Goal: Task Accomplishment & Management: Manage account settings

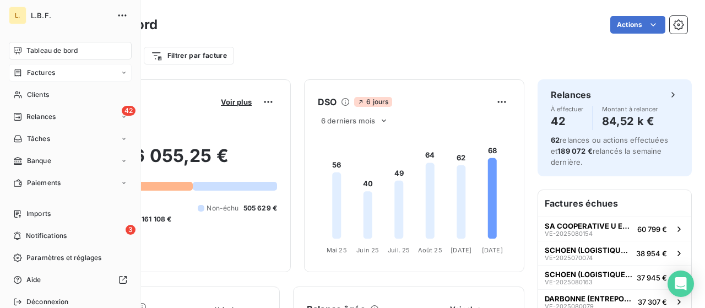
click at [73, 67] on div "Factures" at bounding box center [70, 73] width 123 height 18
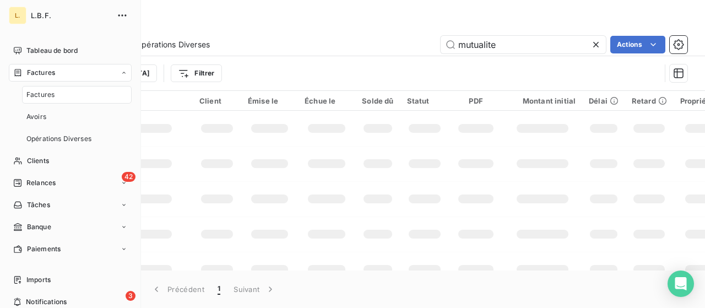
click at [69, 89] on div "Factures" at bounding box center [77, 95] width 110 height 18
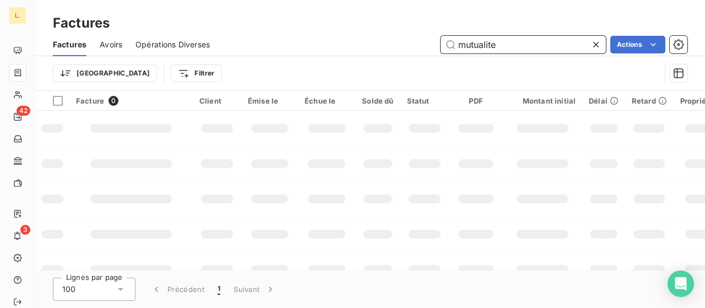
drag, startPoint x: 488, startPoint y: 41, endPoint x: 425, endPoint y: 45, distance: 62.9
click at [425, 45] on div "mutualite Actions" at bounding box center [455, 45] width 464 height 18
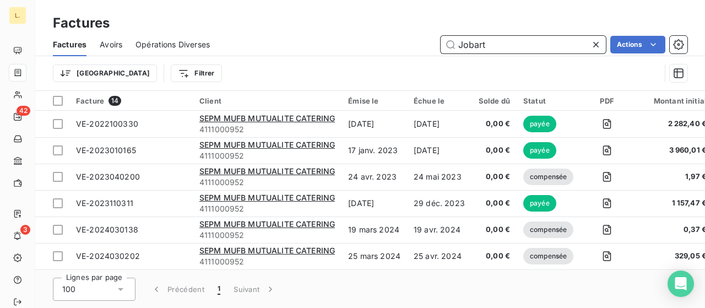
type input "Jobart"
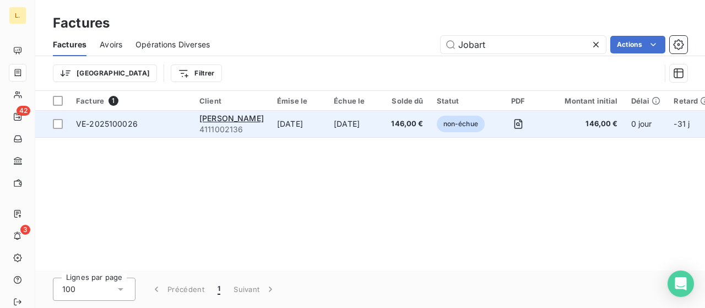
click at [290, 131] on td "[DATE]" at bounding box center [299, 124] width 57 height 26
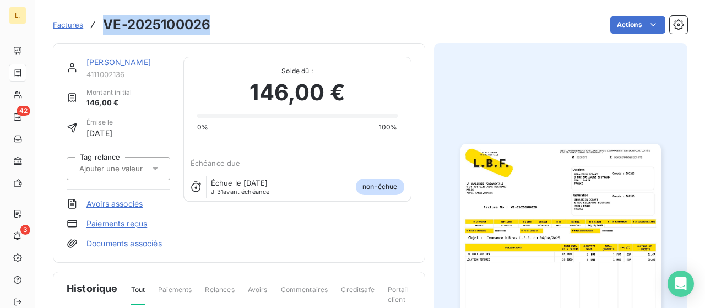
drag, startPoint x: 207, startPoint y: 25, endPoint x: 106, endPoint y: 15, distance: 101.4
click at [106, 15] on h3 "VE-2025100026" at bounding box center [156, 25] width 107 height 20
copy h3 "VE-2025100026"
click at [130, 220] on link "Paiements reçus" at bounding box center [117, 223] width 61 height 11
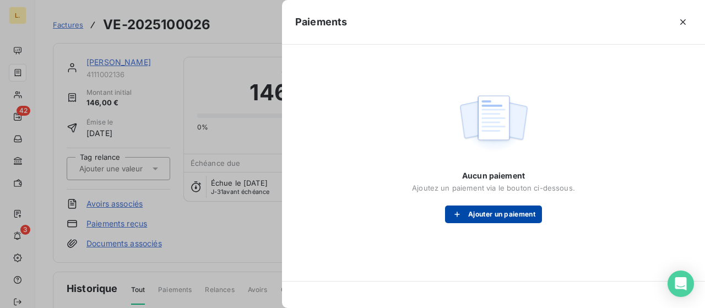
click at [510, 211] on button "Ajouter un paiement" at bounding box center [493, 215] width 97 height 18
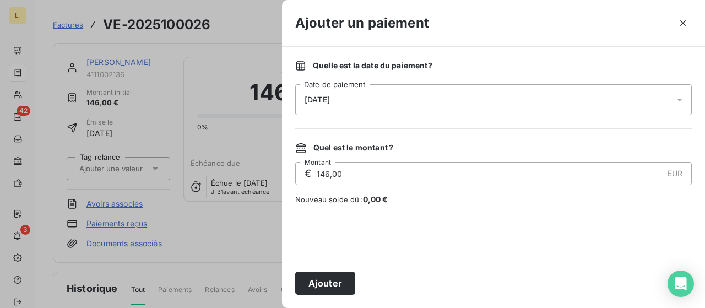
click at [385, 106] on div "[DATE]" at bounding box center [493, 99] width 397 height 31
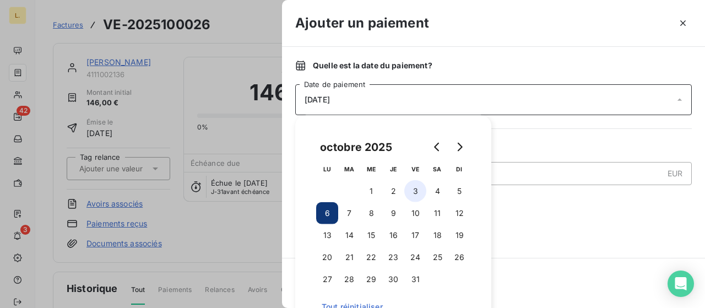
click at [420, 191] on button "3" at bounding box center [415, 191] width 22 height 22
click at [557, 226] on div at bounding box center [493, 231] width 397 height 26
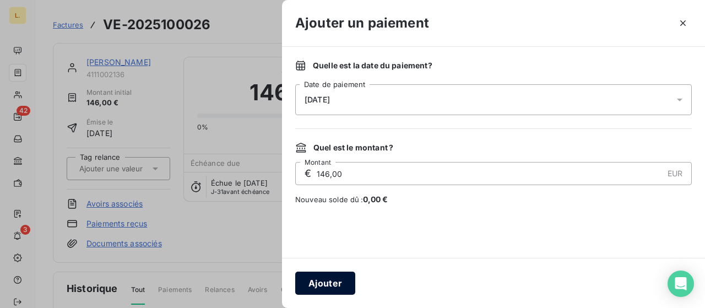
click at [334, 278] on button "Ajouter" at bounding box center [325, 283] width 60 height 23
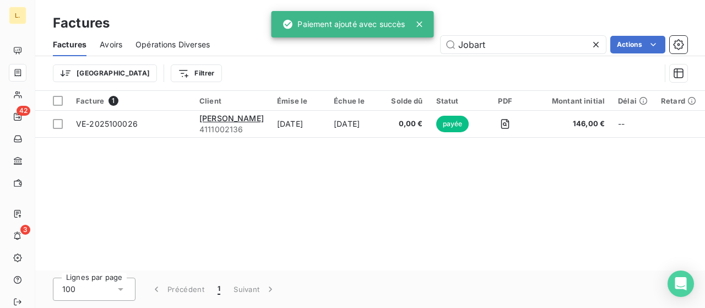
click at [598, 45] on icon at bounding box center [596, 44] width 11 height 11
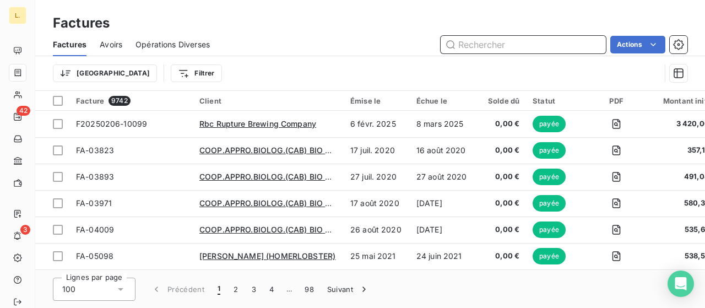
click at [493, 42] on input "text" at bounding box center [523, 45] width 165 height 18
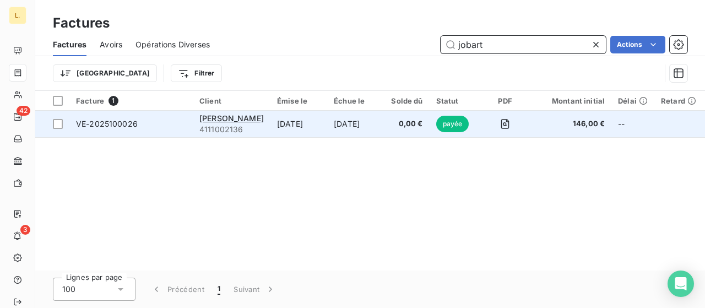
type input "jobart"
click at [347, 118] on td "[DATE]" at bounding box center [355, 124] width 57 height 26
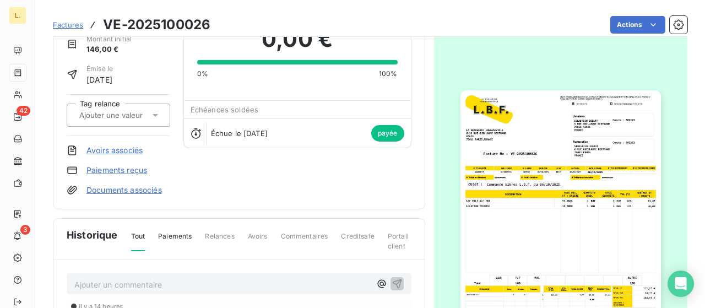
scroll to position [55, 0]
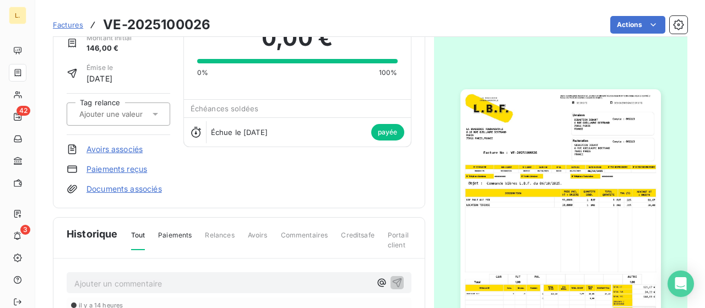
click at [607, 171] on img "button" at bounding box center [561, 230] width 201 height 283
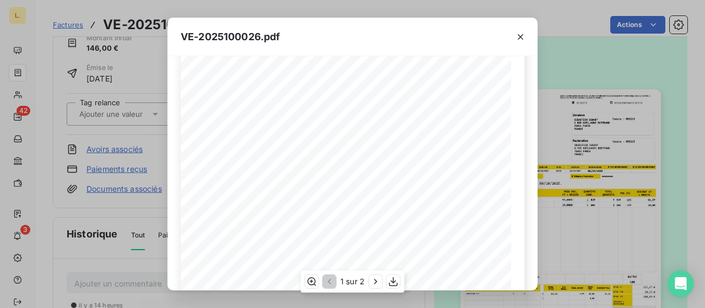
scroll to position [220, 0]
click at [585, 122] on div "VE-2025100026.pdf LA BRASSERIE FONDAMENTALE [STREET_ADDRESS][PERSON_NAME] VE-20…" at bounding box center [352, 154] width 705 height 308
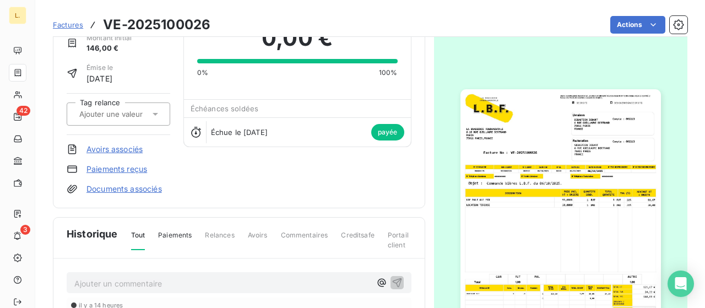
drag, startPoint x: 335, startPoint y: 77, endPoint x: 350, endPoint y: 67, distance: 18.6
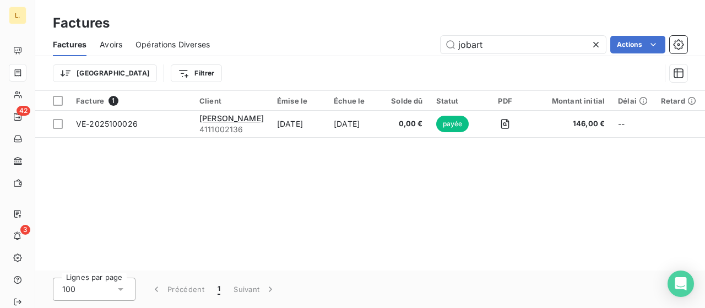
drag, startPoint x: 435, startPoint y: 46, endPoint x: 417, endPoint y: 45, distance: 18.8
click at [418, 45] on div "jobart Actions" at bounding box center [455, 45] width 464 height 18
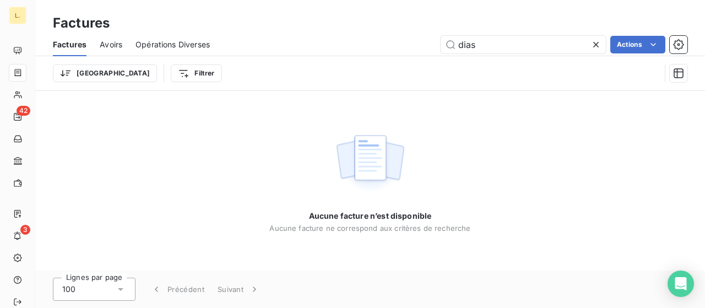
drag, startPoint x: 495, startPoint y: 47, endPoint x: 428, endPoint y: 45, distance: 67.3
click at [428, 45] on div "dias Actions" at bounding box center [455, 45] width 464 height 18
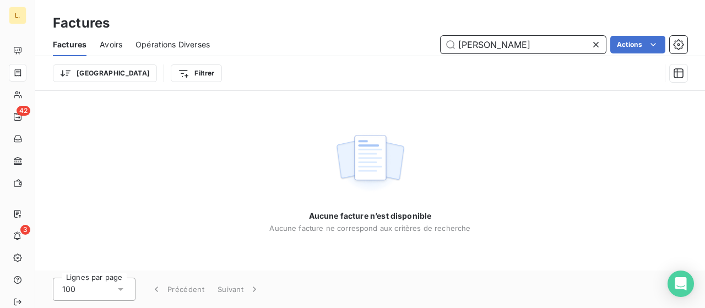
click at [518, 39] on input "[PERSON_NAME]" at bounding box center [523, 45] width 165 height 18
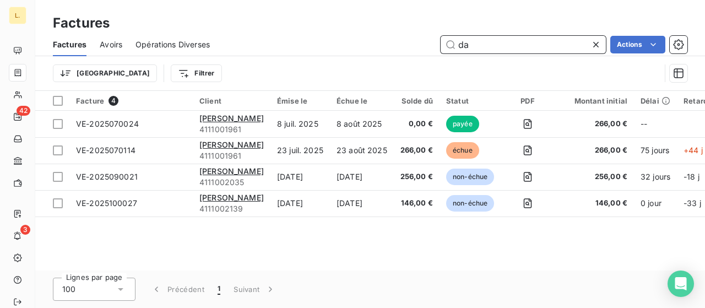
type input "d"
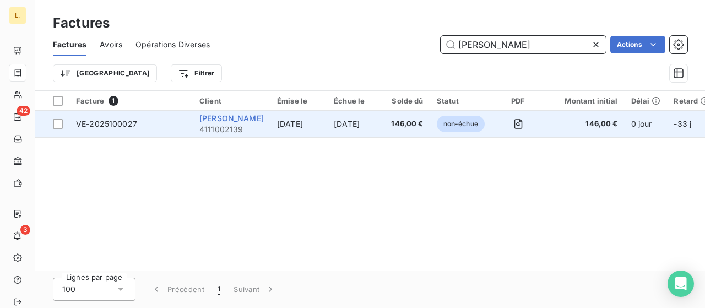
type input "[PERSON_NAME]"
click at [231, 119] on span "[PERSON_NAME]" at bounding box center [231, 118] width 64 height 9
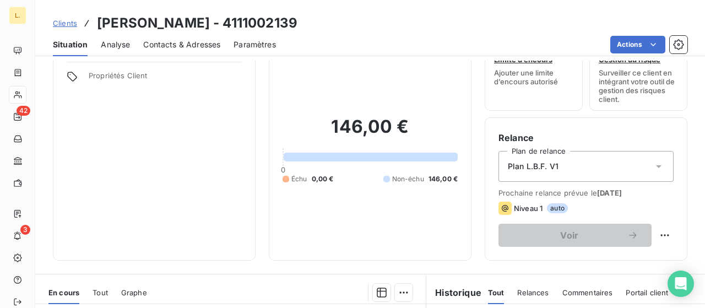
scroll to position [110, 0]
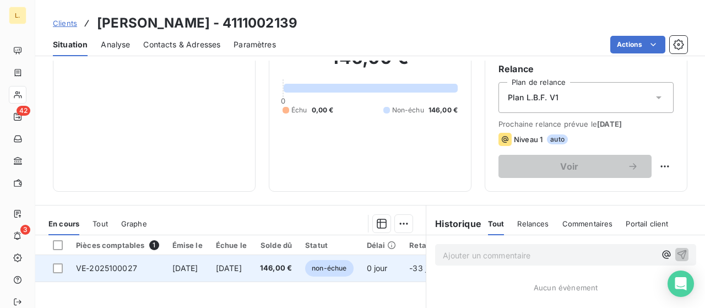
click at [126, 271] on span "VE-2025100027" at bounding box center [106, 267] width 61 height 9
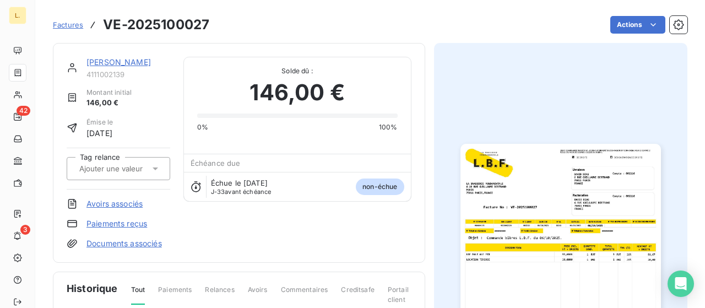
click at [126, 223] on link "Paiements reçus" at bounding box center [117, 223] width 61 height 11
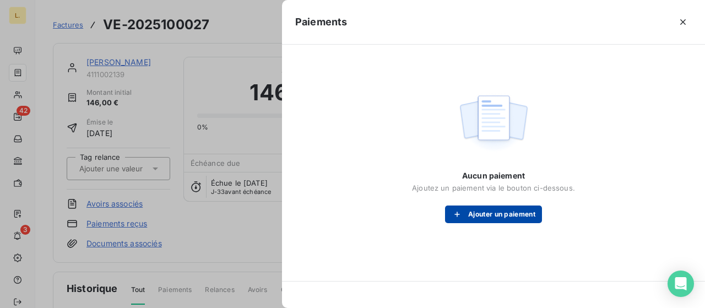
click at [506, 209] on button "Ajouter un paiement" at bounding box center [493, 215] width 97 height 18
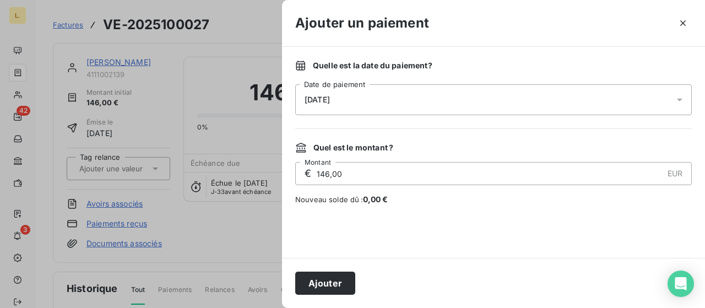
click at [361, 92] on div "[DATE]" at bounding box center [493, 99] width 397 height 31
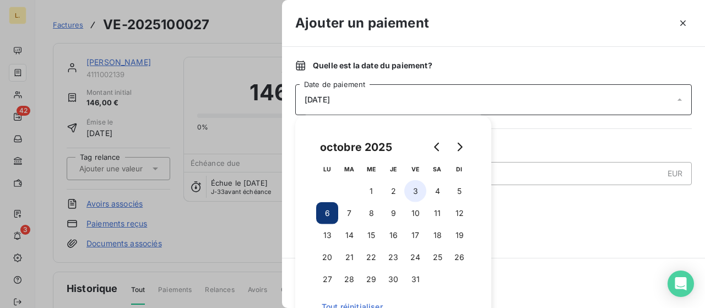
click at [413, 197] on button "3" at bounding box center [415, 191] width 22 height 22
click at [550, 196] on span "Nouveau solde dû : 0,00 €" at bounding box center [493, 199] width 397 height 11
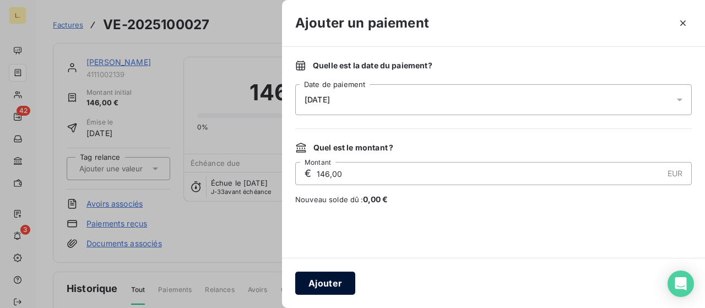
click at [326, 278] on button "Ajouter" at bounding box center [325, 283] width 60 height 23
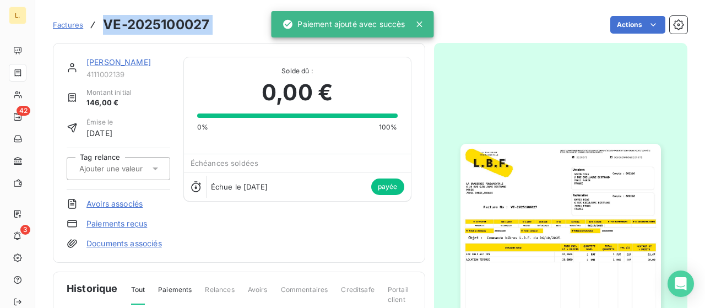
drag, startPoint x: 221, startPoint y: 24, endPoint x: 106, endPoint y: 23, distance: 115.7
click at [106, 23] on div "Factures VE-2025100027 Actions" at bounding box center [370, 24] width 635 height 23
copy section "VE-2025100027 Actions"
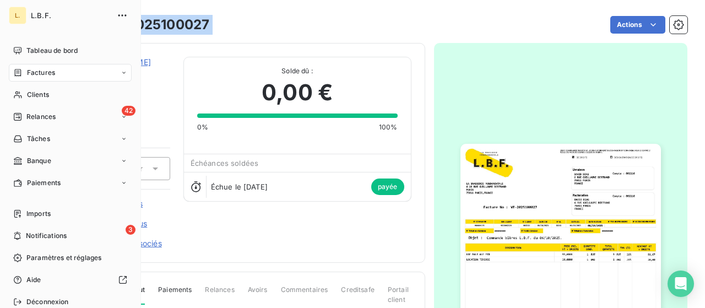
click at [25, 69] on div "Factures" at bounding box center [34, 73] width 42 height 10
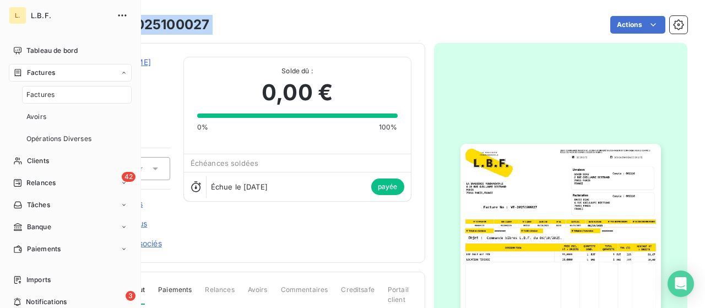
click at [111, 95] on div "Factures" at bounding box center [77, 95] width 110 height 18
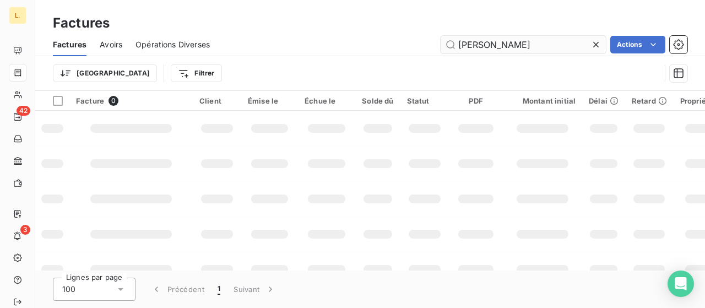
drag, startPoint x: 456, startPoint y: 47, endPoint x: 449, endPoint y: 45, distance: 7.5
click at [449, 46] on input "[PERSON_NAME]" at bounding box center [523, 45] width 165 height 18
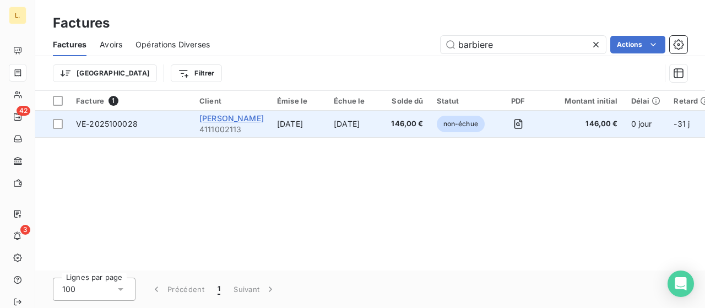
type input "barbiere"
click at [250, 116] on span "[PERSON_NAME]" at bounding box center [231, 118] width 64 height 9
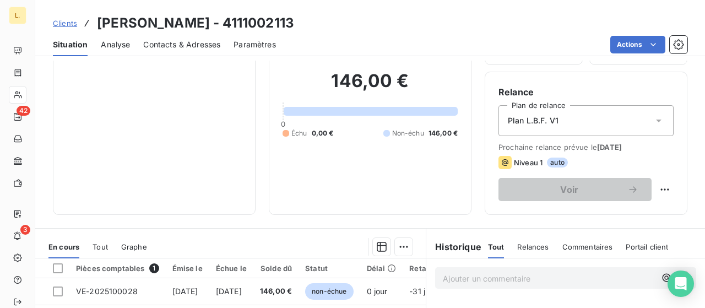
scroll to position [165, 0]
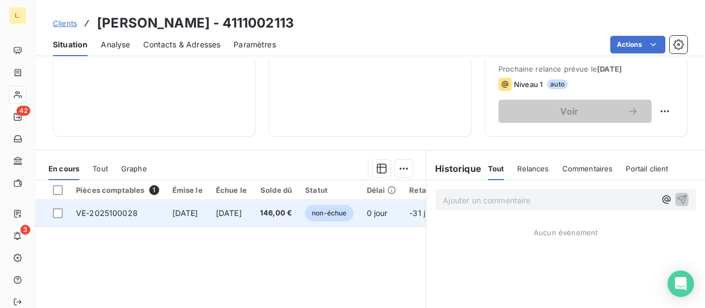
click at [122, 208] on span "VE-2025100028" at bounding box center [107, 212] width 62 height 9
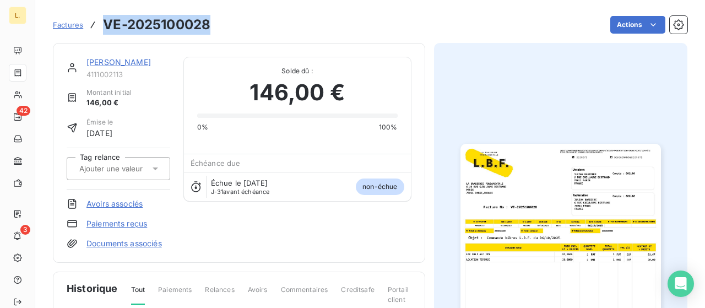
drag, startPoint x: 210, startPoint y: 26, endPoint x: 106, endPoint y: 19, distance: 104.4
click at [106, 19] on h3 "VE-2025100028" at bounding box center [156, 25] width 107 height 20
copy h3 "VE-2025100028"
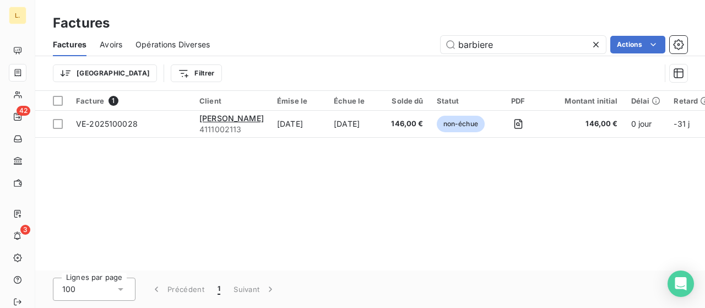
drag, startPoint x: 531, startPoint y: 46, endPoint x: 405, endPoint y: 37, distance: 126.5
click at [413, 41] on div "barbiere Actions" at bounding box center [455, 45] width 464 height 18
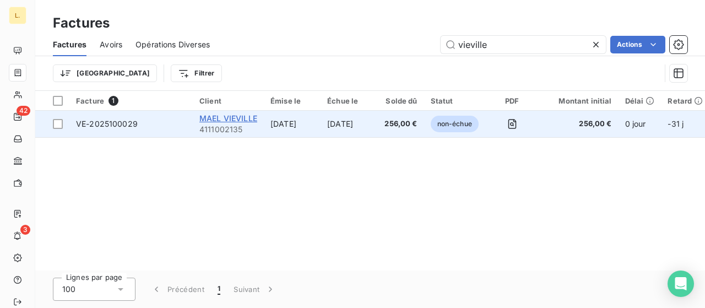
type input "vieville"
click at [236, 121] on span "MAEL VIEVILLE" at bounding box center [228, 118] width 58 height 9
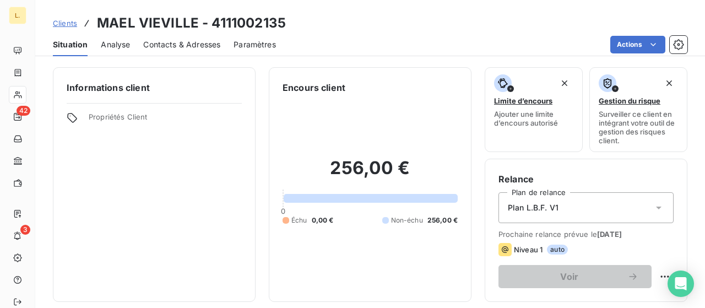
scroll to position [110, 0]
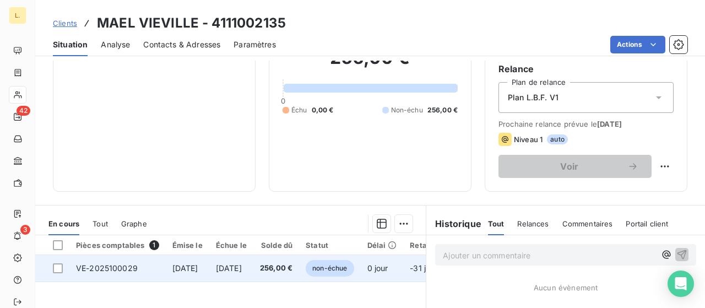
click at [166, 267] on td "[DATE]" at bounding box center [188, 268] width 44 height 26
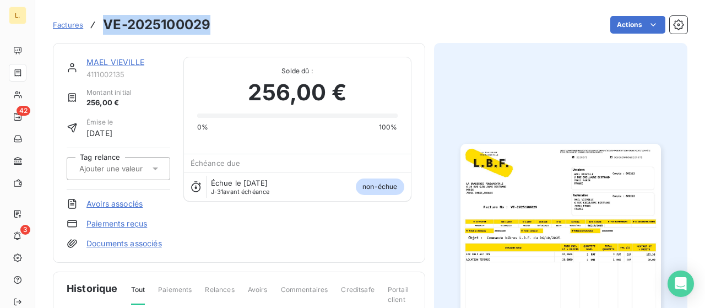
drag, startPoint x: 209, startPoint y: 27, endPoint x: 106, endPoint y: 10, distance: 105.0
click at [106, 10] on div "Factures VE-2025100029 Actions" at bounding box center [370, 18] width 635 height 36
copy h3 "VE-2025100029"
click at [185, 22] on h3 "VE-2025100029" at bounding box center [156, 25] width 107 height 20
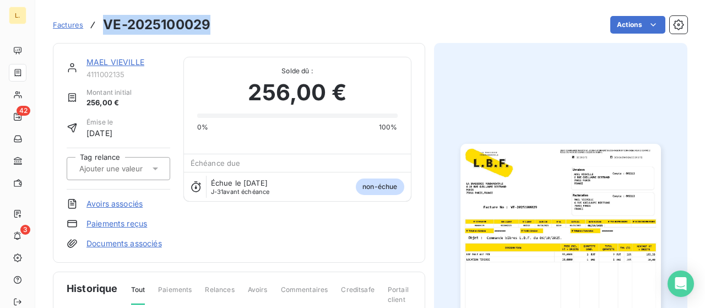
drag, startPoint x: 211, startPoint y: 26, endPoint x: 102, endPoint y: 28, distance: 108.6
click at [102, 28] on div "Factures VE-2025100029 Actions" at bounding box center [370, 24] width 635 height 23
copy h3 "VE-2025100029"
click at [116, 224] on link "Paiements reçus" at bounding box center [117, 223] width 61 height 11
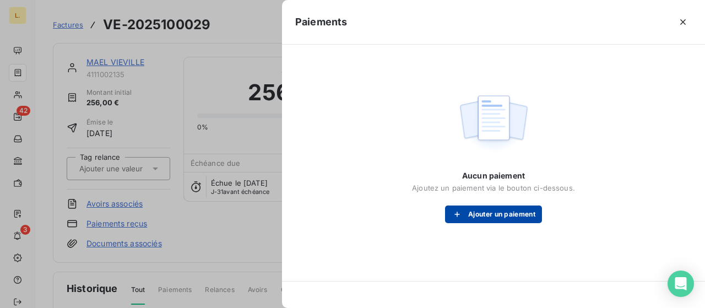
click at [482, 217] on button "Ajouter un paiement" at bounding box center [493, 215] width 97 height 18
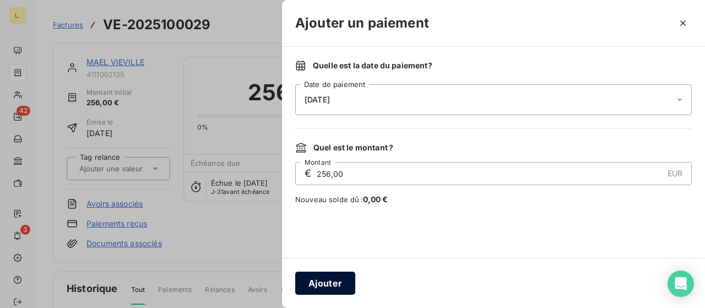
click at [329, 273] on button "Ajouter" at bounding box center [325, 283] width 60 height 23
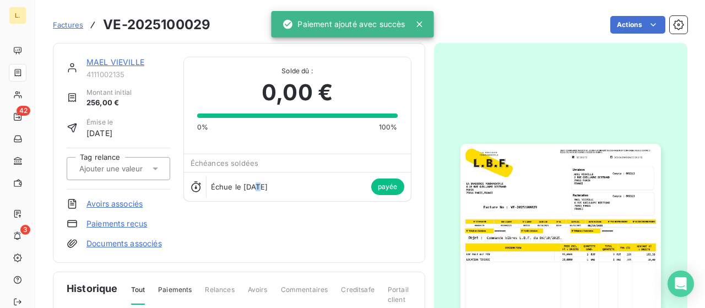
drag, startPoint x: 253, startPoint y: 240, endPoint x: 262, endPoint y: 233, distance: 11.5
click at [254, 240] on div "MAEL VIEVILLE 4111002135 Montant initial 256,00 € Émise le [DATE] Tag relance A…" at bounding box center [239, 153] width 345 height 192
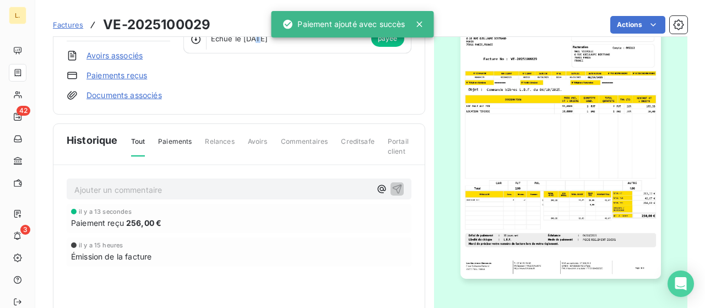
scroll to position [165, 0]
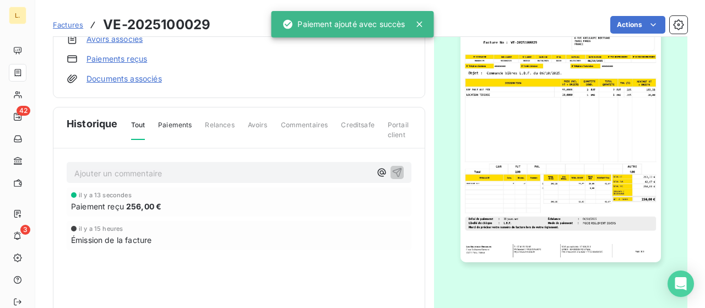
click at [548, 116] on img "button" at bounding box center [561, 120] width 201 height 283
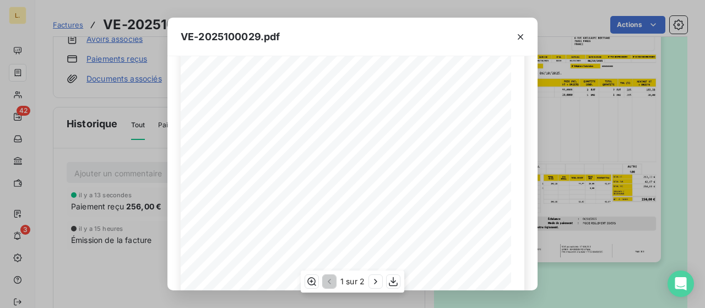
scroll to position [259, 0]
click at [86, 98] on div "VE-2025100029.pdf LA BRASSERIE FONDAMENTALE [STREET_ADDRESS][PERSON_NAME] VE-20…" at bounding box center [352, 154] width 705 height 308
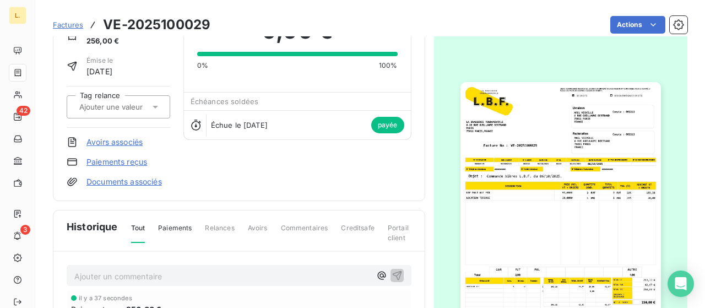
scroll to position [0, 0]
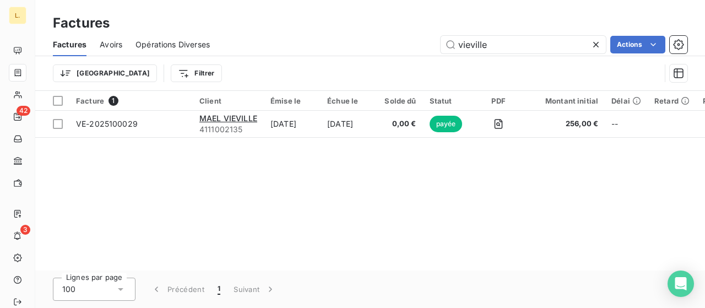
click at [596, 45] on icon at bounding box center [596, 44] width 11 height 11
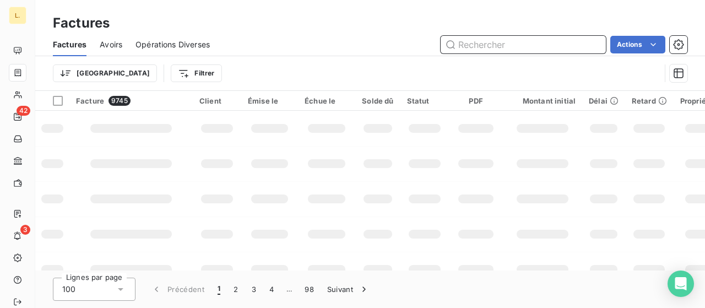
click at [479, 42] on input "text" at bounding box center [523, 45] width 165 height 18
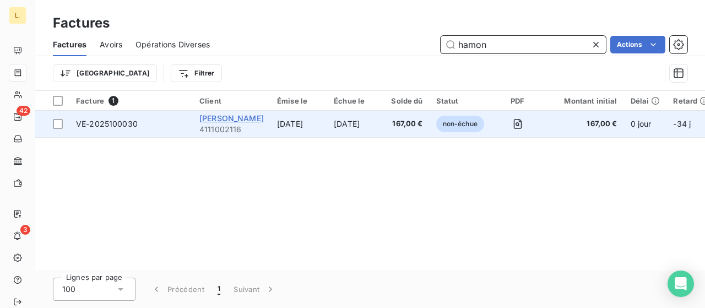
type input "hamon"
click at [247, 120] on span "[PERSON_NAME]" at bounding box center [231, 118] width 64 height 9
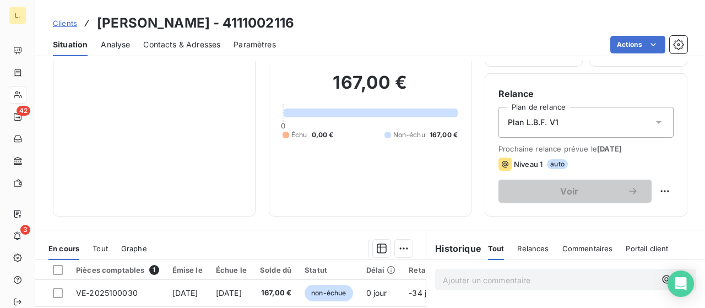
scroll to position [220, 0]
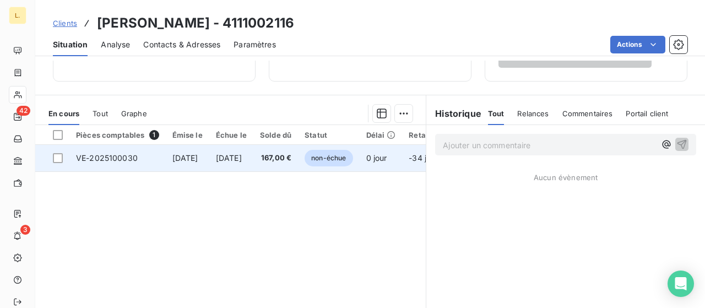
click at [125, 158] on span "VE-2025100030" at bounding box center [107, 157] width 62 height 9
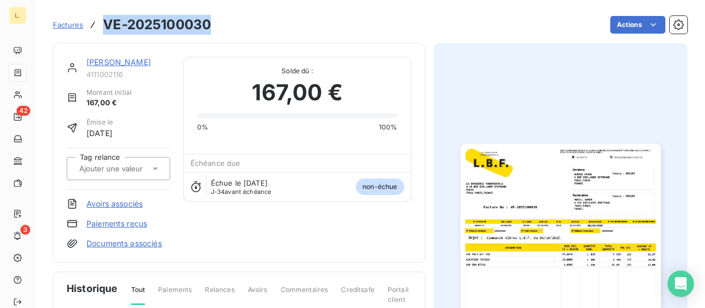
drag, startPoint x: 176, startPoint y: 32, endPoint x: 104, endPoint y: 30, distance: 72.2
click at [104, 30] on div "Factures VE-2025100030 Actions" at bounding box center [370, 24] width 635 height 23
copy h3 "VE-2025100030"
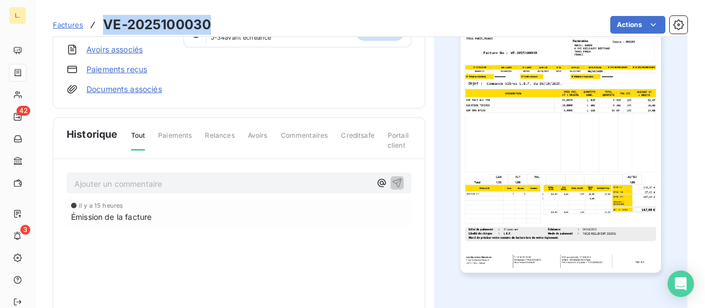
scroll to position [165, 0]
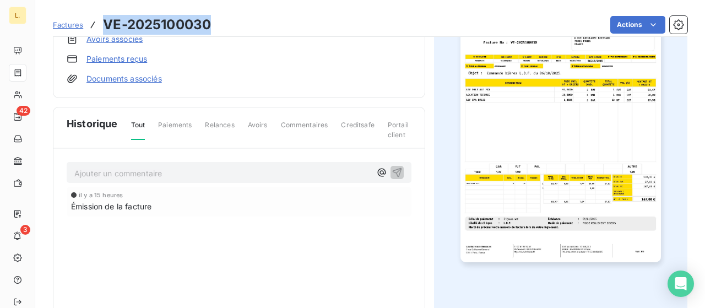
click at [530, 129] on img "button" at bounding box center [561, 120] width 201 height 283
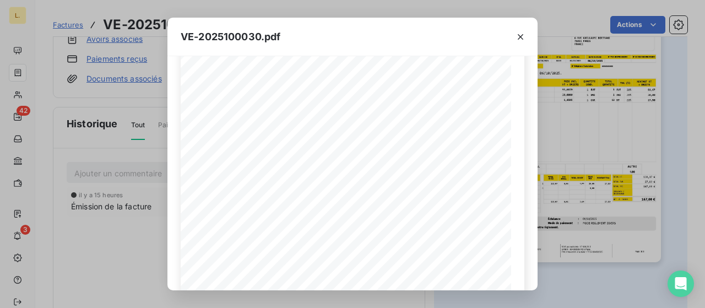
drag, startPoint x: 573, startPoint y: 141, endPoint x: 560, endPoint y: 177, distance: 38.0
click at [571, 147] on div "VE-2025100030.pdf LA BRASSERIE FONDAMENTALE [STREET_ADDRESS][PERSON_NAME] VE-20…" at bounding box center [352, 154] width 705 height 308
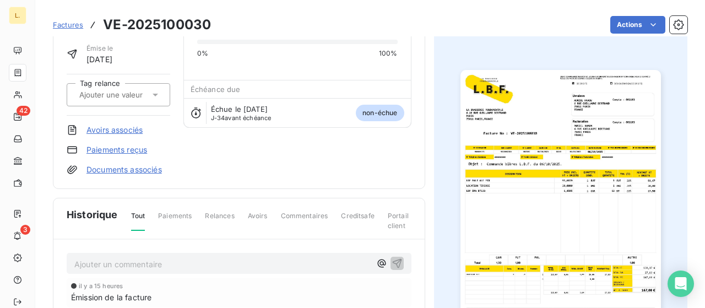
scroll to position [0, 0]
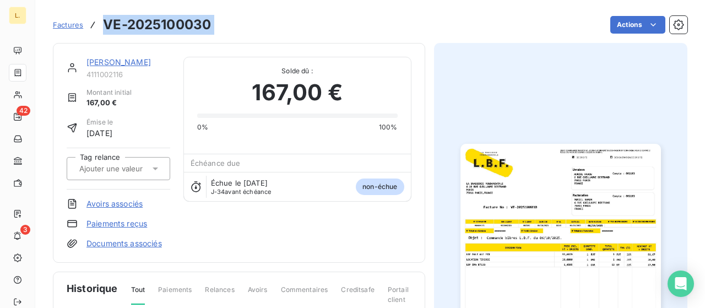
drag, startPoint x: 246, startPoint y: 24, endPoint x: 105, endPoint y: 23, distance: 140.5
click at [105, 23] on div "Factures VE-2025100030 Actions" at bounding box center [370, 24] width 635 height 23
copy section "VE-2025100030 Actions"
click at [134, 220] on link "Paiements reçus" at bounding box center [117, 223] width 61 height 11
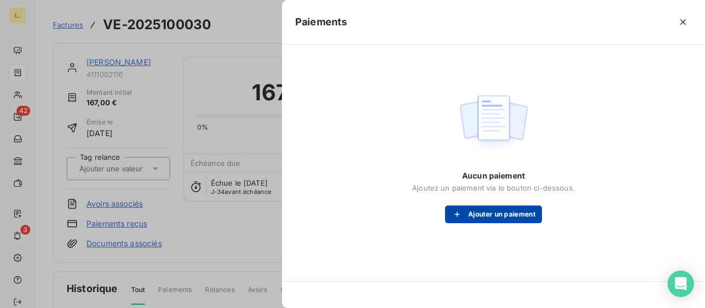
click at [494, 212] on button "Ajouter un paiement" at bounding box center [493, 215] width 97 height 18
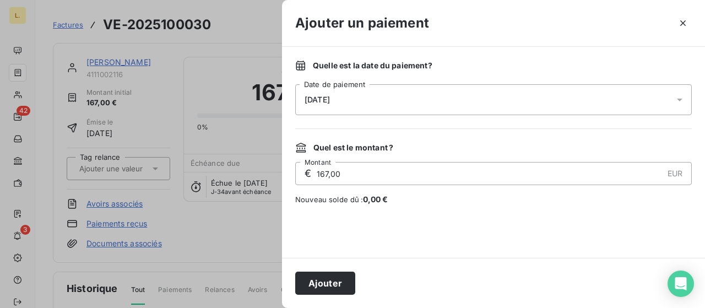
click at [408, 85] on div "[DATE]" at bounding box center [493, 99] width 397 height 31
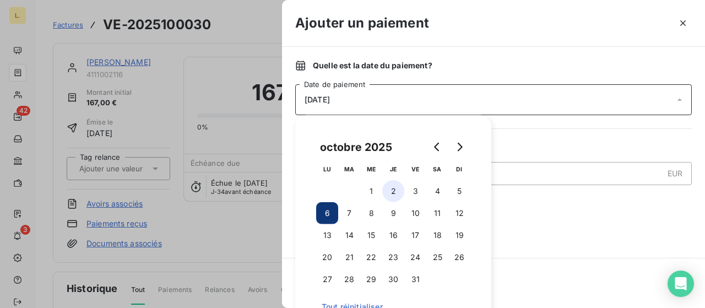
click at [399, 191] on button "2" at bounding box center [393, 191] width 22 height 22
click at [566, 220] on div at bounding box center [493, 231] width 397 height 26
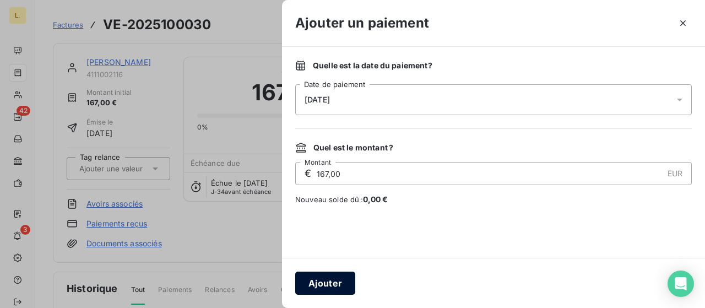
click at [316, 280] on button "Ajouter" at bounding box center [325, 283] width 60 height 23
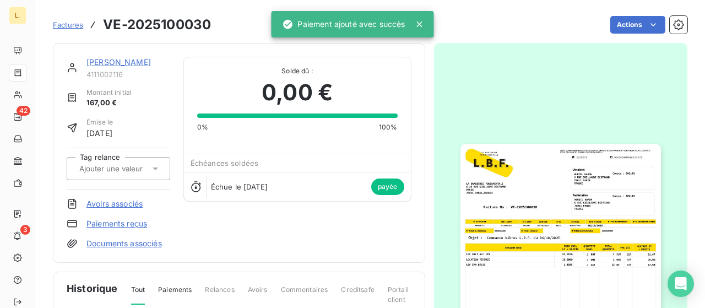
click at [423, 28] on icon at bounding box center [419, 24] width 11 height 11
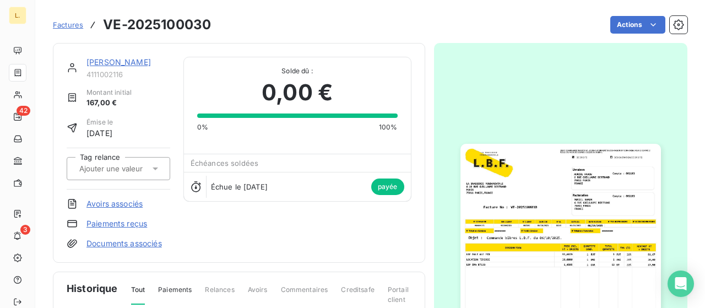
drag, startPoint x: 170, startPoint y: 47, endPoint x: 179, endPoint y: 52, distance: 10.1
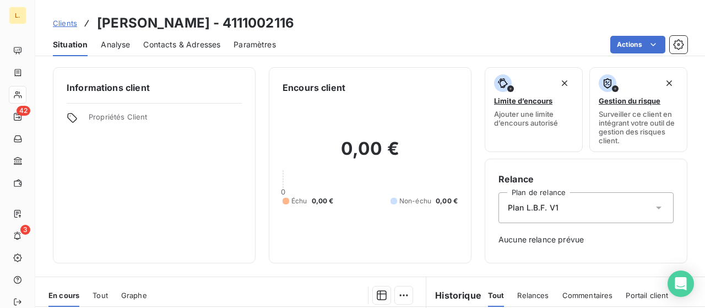
scroll to position [220, 0]
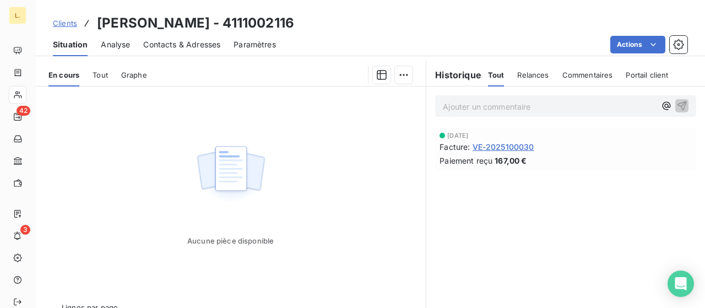
click at [480, 147] on span "VE-2025100030" at bounding box center [504, 147] width 62 height 12
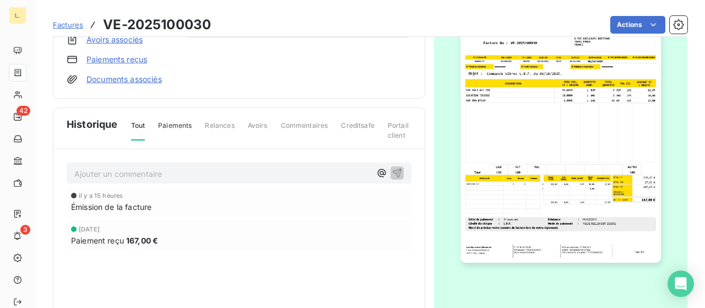
scroll to position [166, 0]
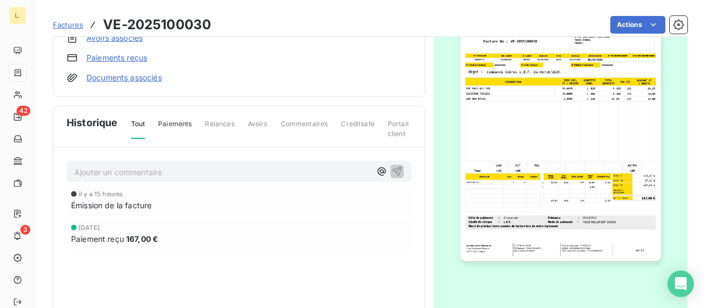
click at [548, 141] on img "button" at bounding box center [561, 119] width 201 height 283
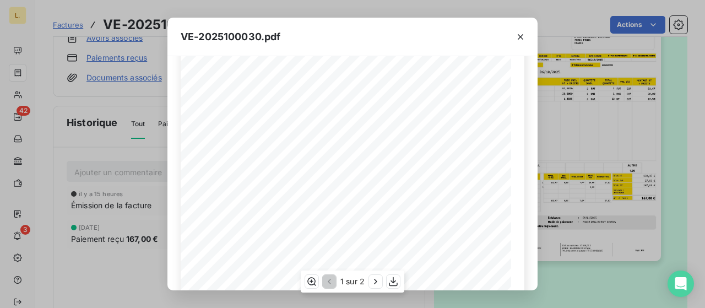
scroll to position [165, 0]
click at [569, 135] on div "VE-2025100030.pdf LA BRASSERIE FONDAMENTALE [STREET_ADDRESS][PERSON_NAME] VE-20…" at bounding box center [352, 154] width 705 height 308
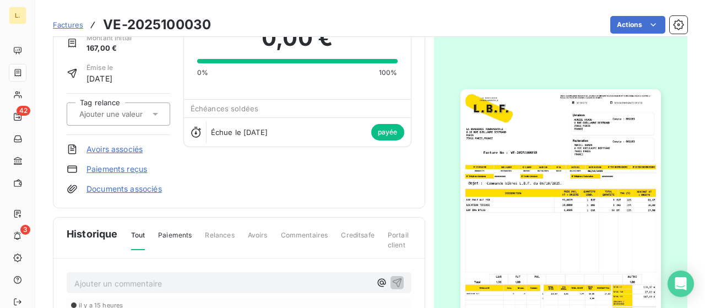
scroll to position [0, 0]
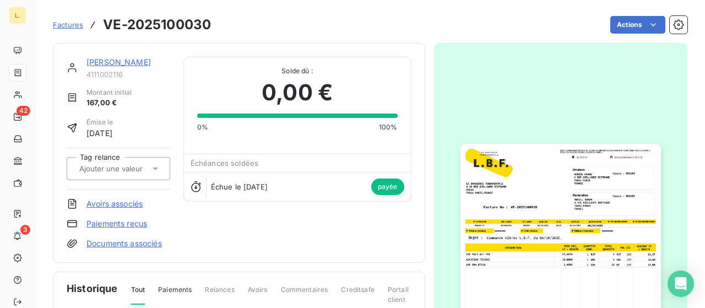
drag, startPoint x: 259, startPoint y: 46, endPoint x: 274, endPoint y: 35, distance: 18.2
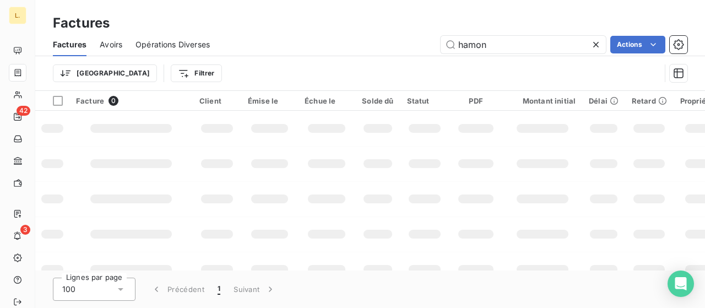
drag, startPoint x: 456, startPoint y: 42, endPoint x: 409, endPoint y: 39, distance: 47.5
click at [409, 39] on div "hamon Actions" at bounding box center [455, 45] width 464 height 18
click at [508, 44] on input "negative" at bounding box center [523, 45] width 165 height 18
drag, startPoint x: 508, startPoint y: 44, endPoint x: 430, endPoint y: 46, distance: 77.7
click at [430, 46] on div "negative Actions" at bounding box center [455, 45] width 464 height 18
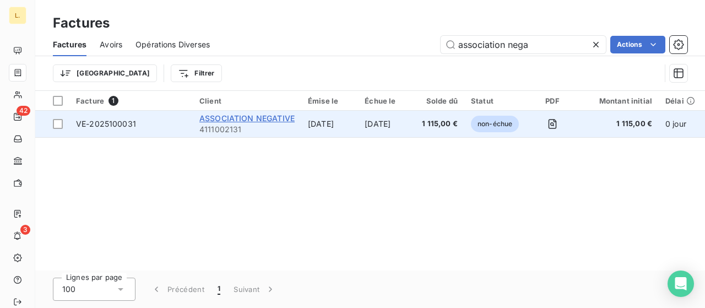
type input "association nega"
click at [287, 118] on span "ASSOCIATION NEGATIVE" at bounding box center [246, 118] width 95 height 9
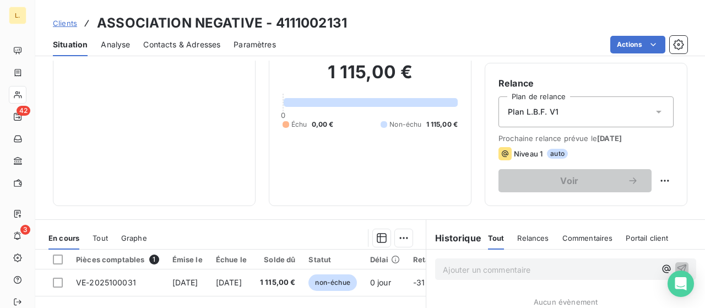
scroll to position [220, 0]
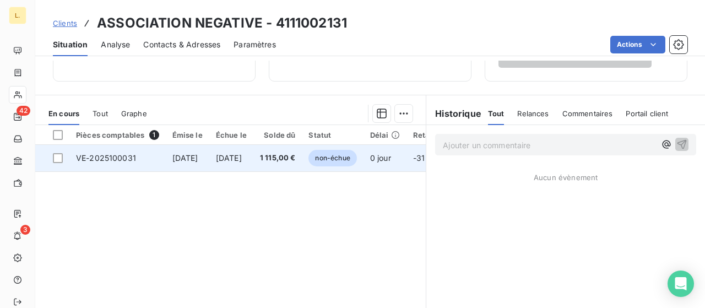
click at [132, 161] on span "VE-2025100031" at bounding box center [106, 157] width 60 height 9
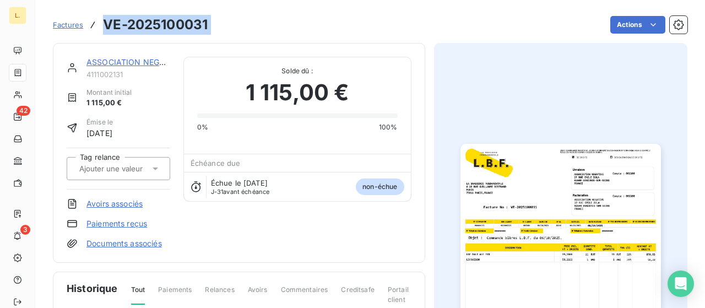
drag, startPoint x: 229, startPoint y: 25, endPoint x: 101, endPoint y: 29, distance: 128.4
click at [101, 29] on div "Factures VE-2025100031 Actions" at bounding box center [370, 24] width 635 height 23
copy section "VE-2025100031 Actions"
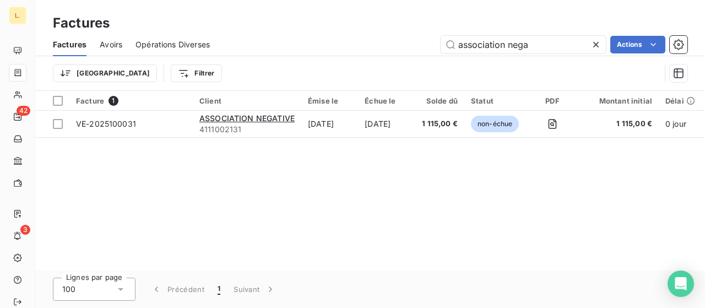
drag, startPoint x: 517, startPoint y: 49, endPoint x: 417, endPoint y: 41, distance: 100.6
click at [424, 46] on div "association nega Actions" at bounding box center [455, 45] width 464 height 18
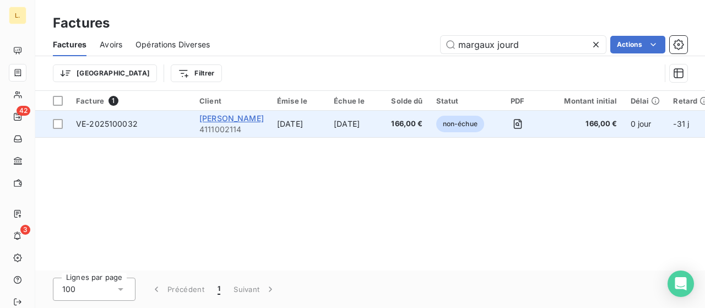
type input "margaux jourd"
click at [264, 116] on span "[PERSON_NAME]" at bounding box center [231, 118] width 64 height 9
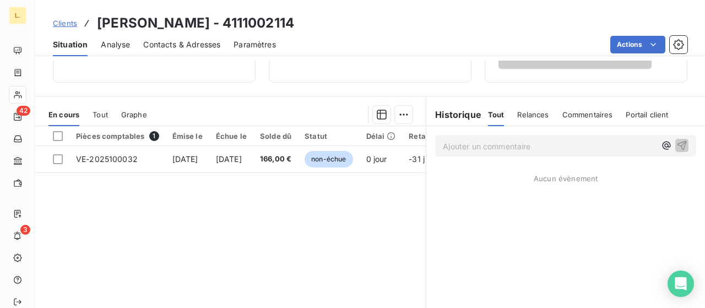
scroll to position [220, 0]
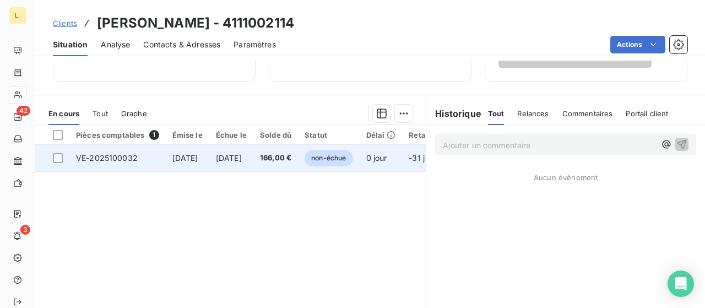
click at [117, 152] on td "VE-2025100032" at bounding box center [117, 158] width 96 height 26
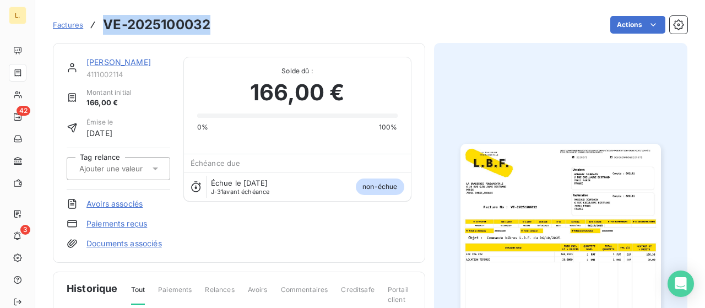
drag, startPoint x: 208, startPoint y: 30, endPoint x: 105, endPoint y: 29, distance: 103.0
click at [105, 29] on div "Factures VE-2025100032 Actions" at bounding box center [370, 24] width 635 height 23
copy h3 "VE-2025100032"
click at [508, 188] on img "button" at bounding box center [561, 285] width 201 height 283
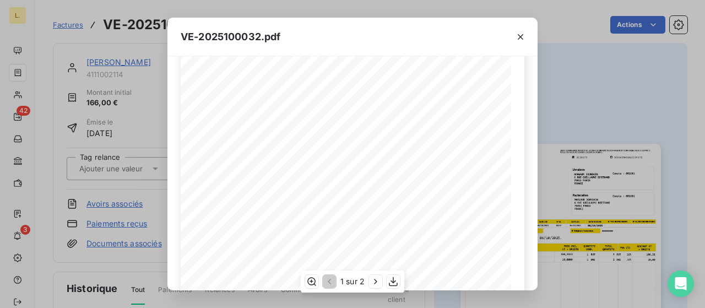
scroll to position [259, 0]
click at [562, 121] on div "VE-2025100032.pdf LA BRASSERIE FONDAMENTALE [STREET_ADDRESS][PERSON_NAME] VE-20…" at bounding box center [352, 154] width 705 height 308
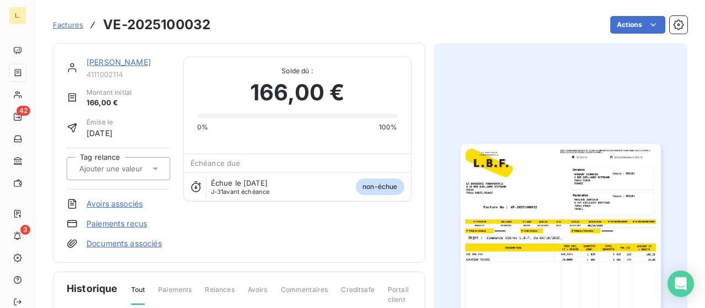
click at [127, 220] on link "Paiements reçus" at bounding box center [117, 223] width 61 height 11
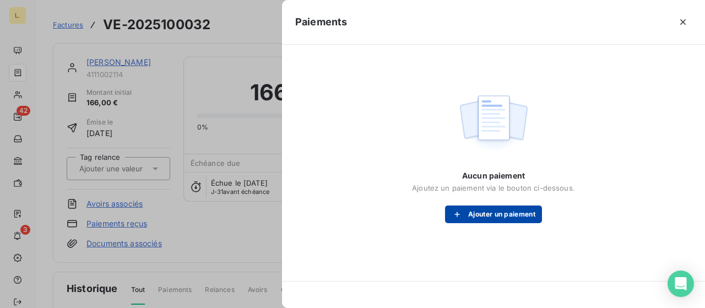
click at [484, 217] on button "Ajouter un paiement" at bounding box center [493, 215] width 97 height 18
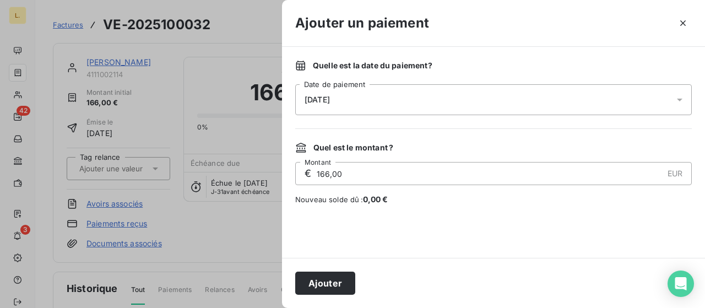
click at [331, 283] on button "Ajouter" at bounding box center [325, 283] width 60 height 23
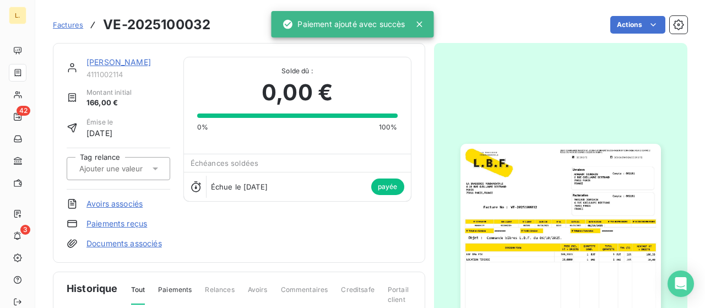
click at [257, 251] on div "[PERSON_NAME] 4111002114 Montant initial 166,00 € Émise le [DATE] Tag relance A…" at bounding box center [239, 153] width 372 height 220
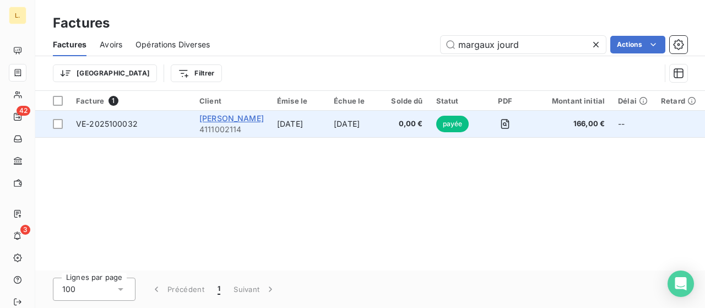
click at [261, 118] on span "[PERSON_NAME]" at bounding box center [231, 118] width 64 height 9
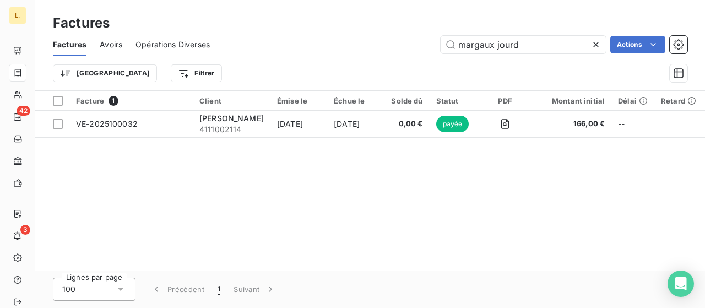
click at [601, 37] on div at bounding box center [598, 45] width 15 height 18
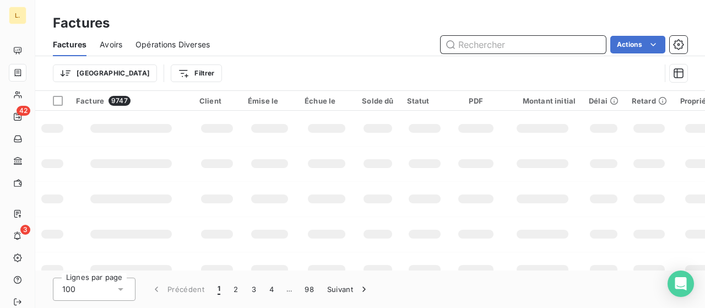
click at [525, 48] on input "text" at bounding box center [523, 45] width 165 height 18
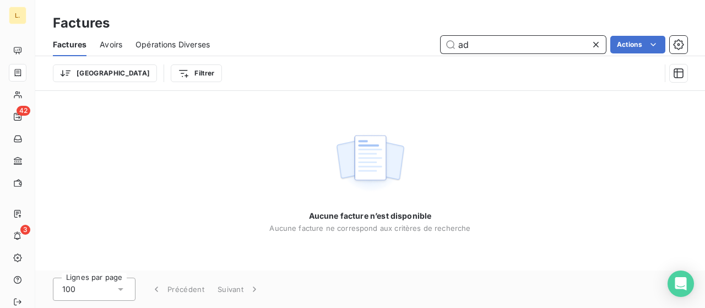
type input "a"
drag, startPoint x: 538, startPoint y: 50, endPoint x: 436, endPoint y: 46, distance: 102.0
click at [436, 46] on div "[PERSON_NAME] Actions" at bounding box center [455, 45] width 464 height 18
drag, startPoint x: 498, startPoint y: 40, endPoint x: 422, endPoint y: 33, distance: 76.9
click at [422, 33] on div "Factures Avoirs Opérations Diverses Leonard Actions" at bounding box center [370, 44] width 670 height 23
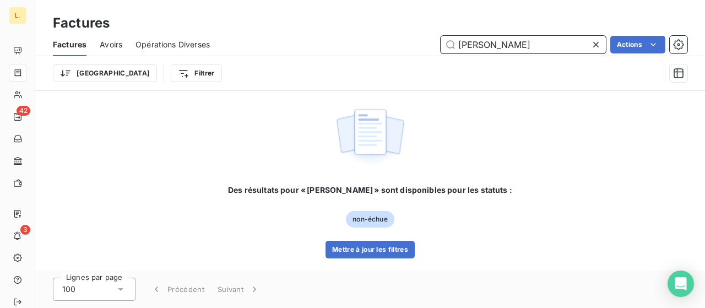
type input "[PERSON_NAME]"
click at [596, 44] on icon at bounding box center [596, 45] width 6 height 6
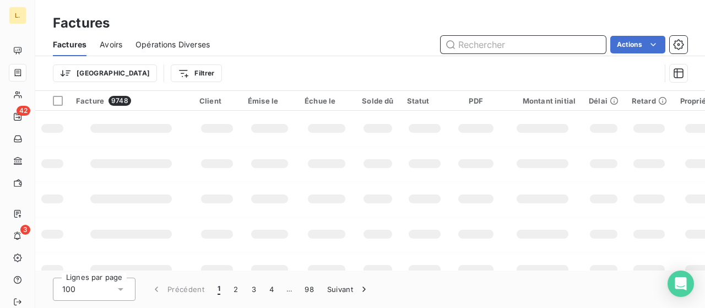
click at [501, 46] on input "text" at bounding box center [523, 45] width 165 height 18
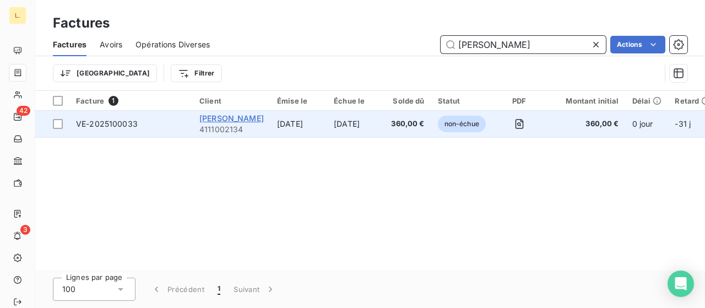
type input "[PERSON_NAME]"
click at [240, 114] on span "[PERSON_NAME]" at bounding box center [231, 118] width 64 height 9
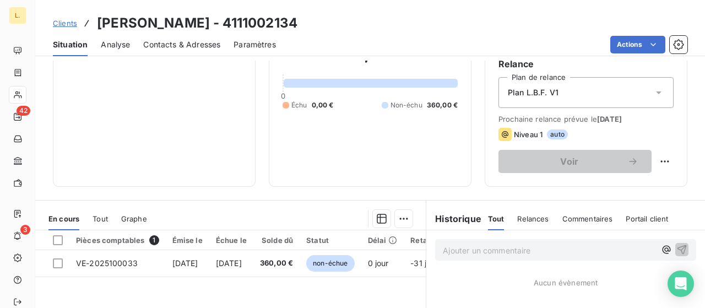
scroll to position [220, 0]
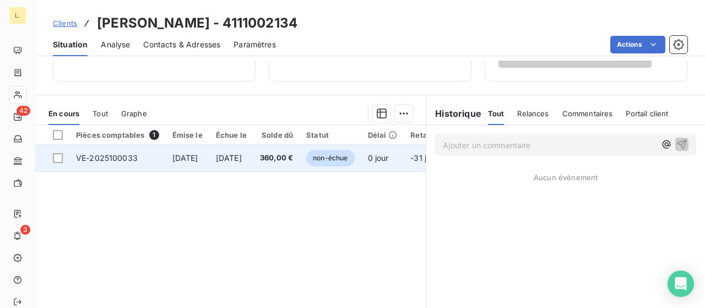
click at [131, 153] on span "VE-2025100033" at bounding box center [107, 157] width 62 height 9
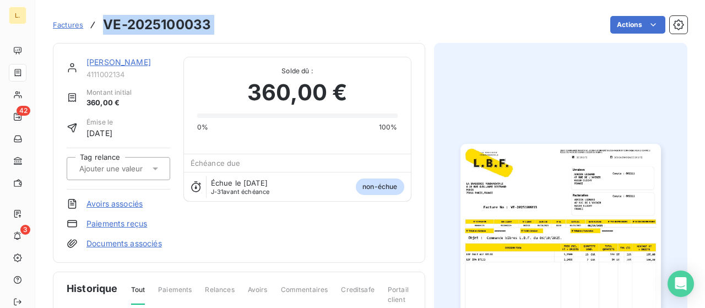
drag, startPoint x: 191, startPoint y: 25, endPoint x: 102, endPoint y: 19, distance: 88.4
click at [102, 19] on div "Factures VE-2025100033 Actions" at bounding box center [370, 24] width 635 height 23
click at [326, 23] on div "Actions" at bounding box center [455, 25] width 463 height 18
click at [556, 223] on img "button" at bounding box center [561, 285] width 201 height 283
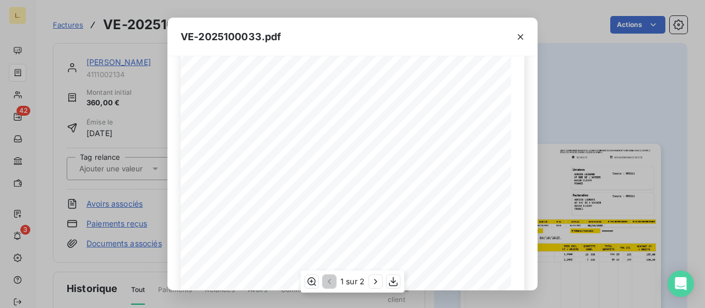
scroll to position [220, 0]
drag, startPoint x: 589, startPoint y: 93, endPoint x: 321, endPoint y: 0, distance: 283.5
click at [588, 93] on div "VE-2025100033.pdf LA BRASSERIE FONDAMENTALE [STREET_ADDRESS][PERSON_NAME] VE-20…" at bounding box center [352, 154] width 705 height 308
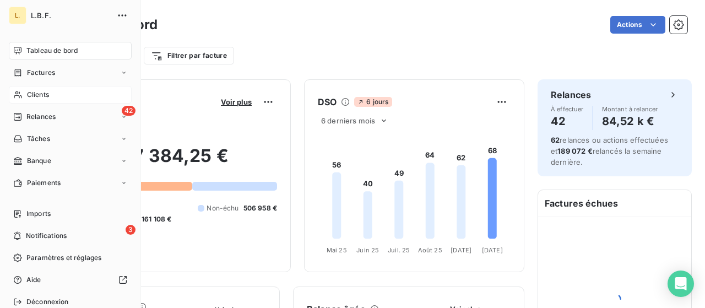
click at [19, 88] on div "Clients" at bounding box center [70, 95] width 123 height 18
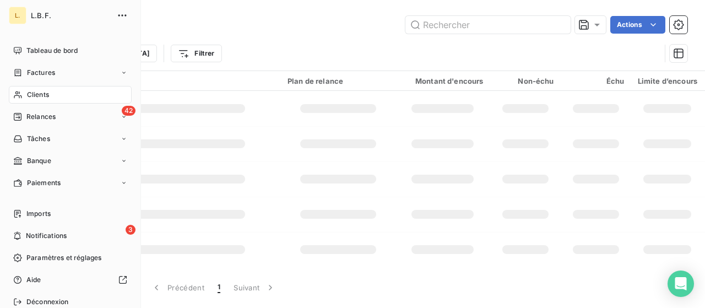
click at [63, 71] on div "Factures" at bounding box center [70, 73] width 123 height 18
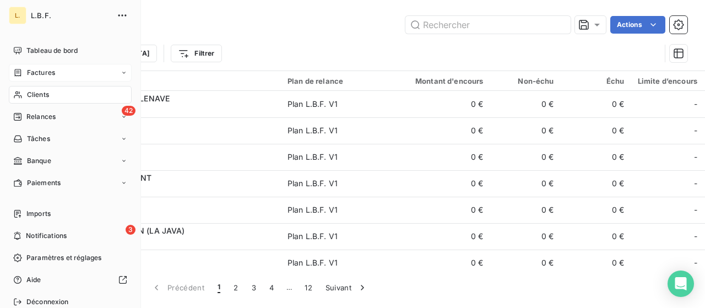
click at [15, 73] on icon at bounding box center [18, 72] width 7 height 7
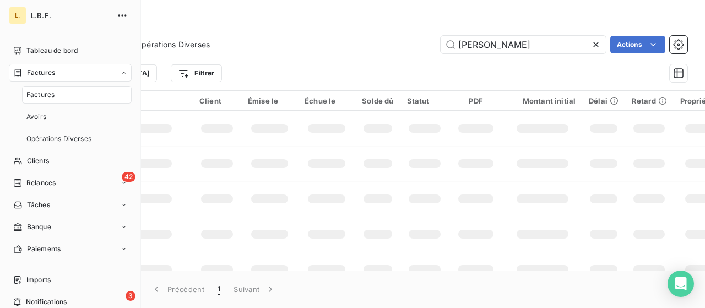
click at [51, 77] on span "Factures" at bounding box center [41, 73] width 28 height 10
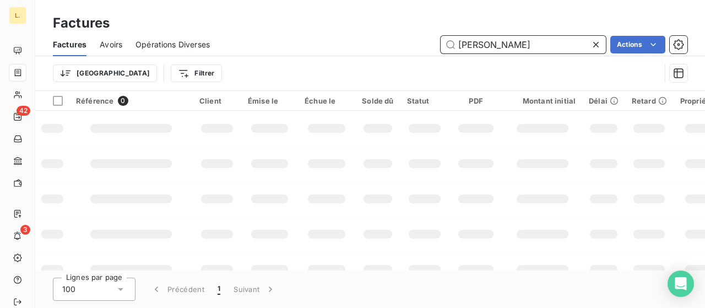
drag, startPoint x: 512, startPoint y: 49, endPoint x: 417, endPoint y: 58, distance: 96.3
click at [417, 58] on div "Factures Avoirs Opérations Diverses adrien Actions Trier Filtrer" at bounding box center [370, 61] width 670 height 57
type input "durrleman"
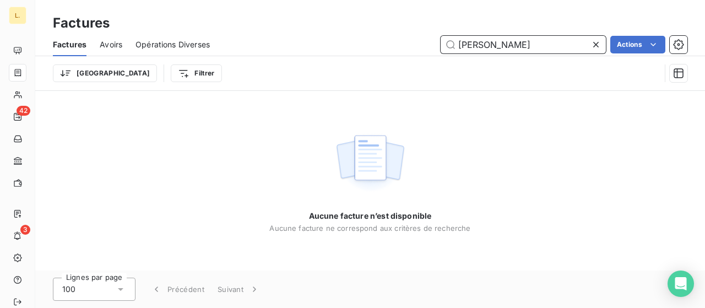
drag, startPoint x: 509, startPoint y: 41, endPoint x: 449, endPoint y: 52, distance: 61.6
click at [449, 52] on input "durrleman" at bounding box center [523, 45] width 165 height 18
